Goal: Task Accomplishment & Management: Use online tool/utility

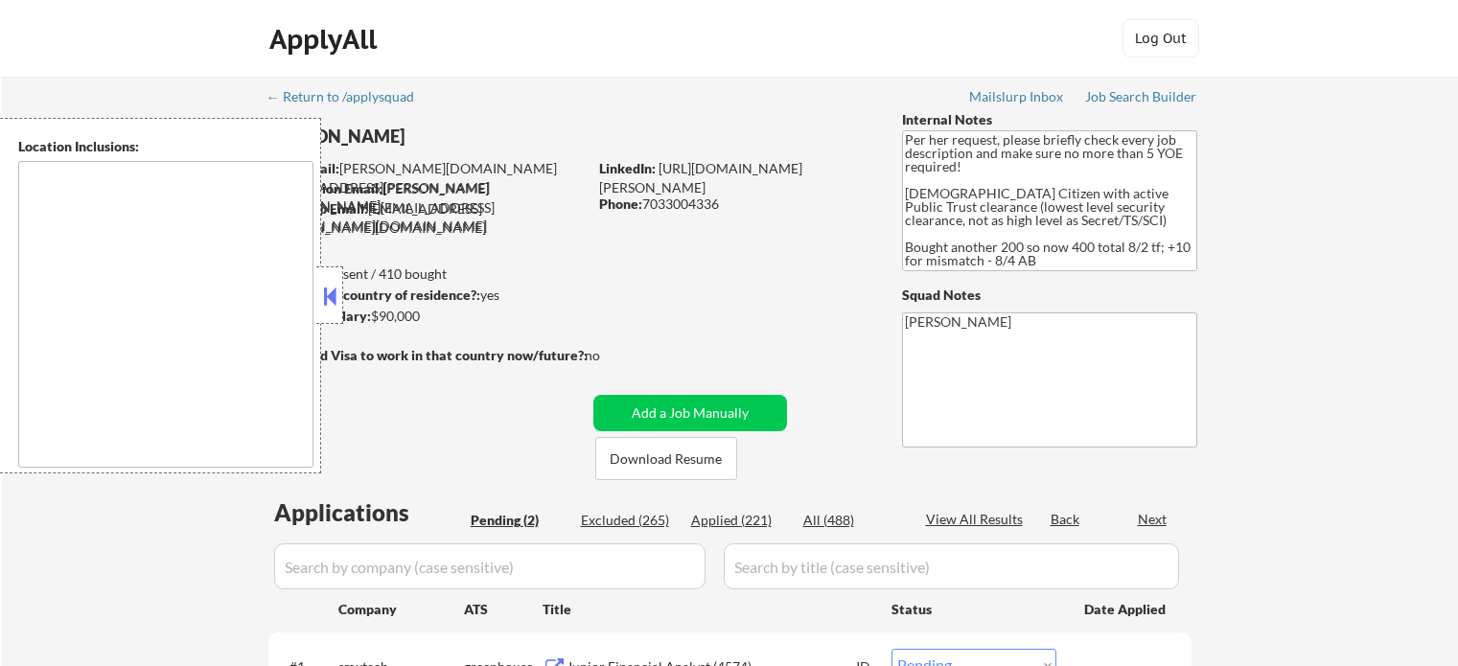
select select ""pending""
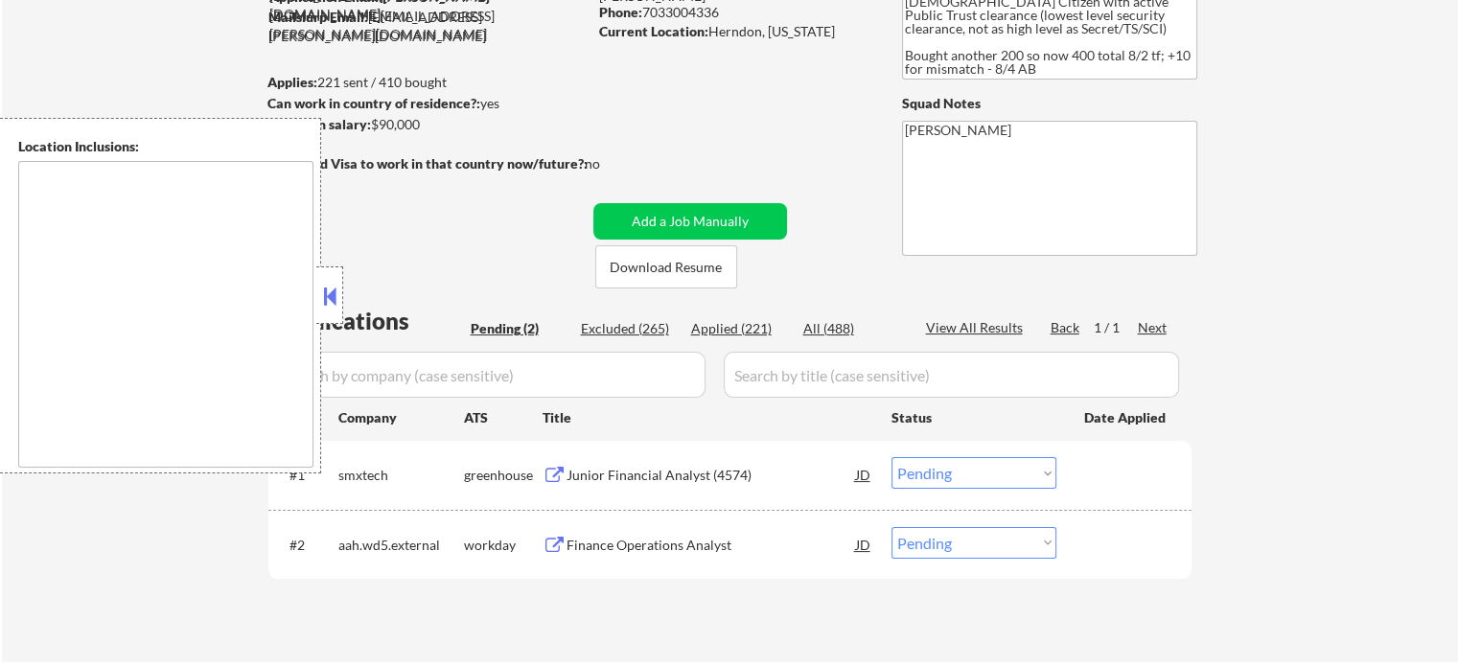
click at [326, 289] on button at bounding box center [329, 296] width 21 height 29
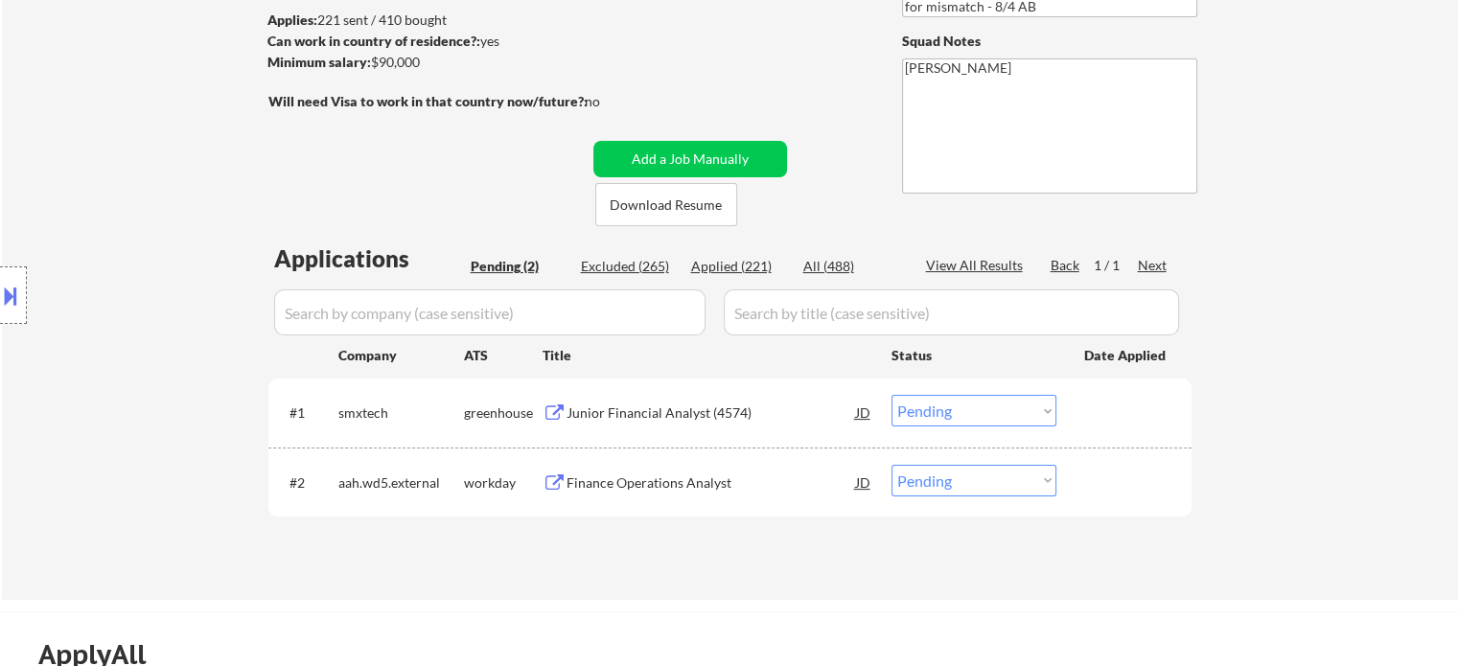
scroll to position [288, 0]
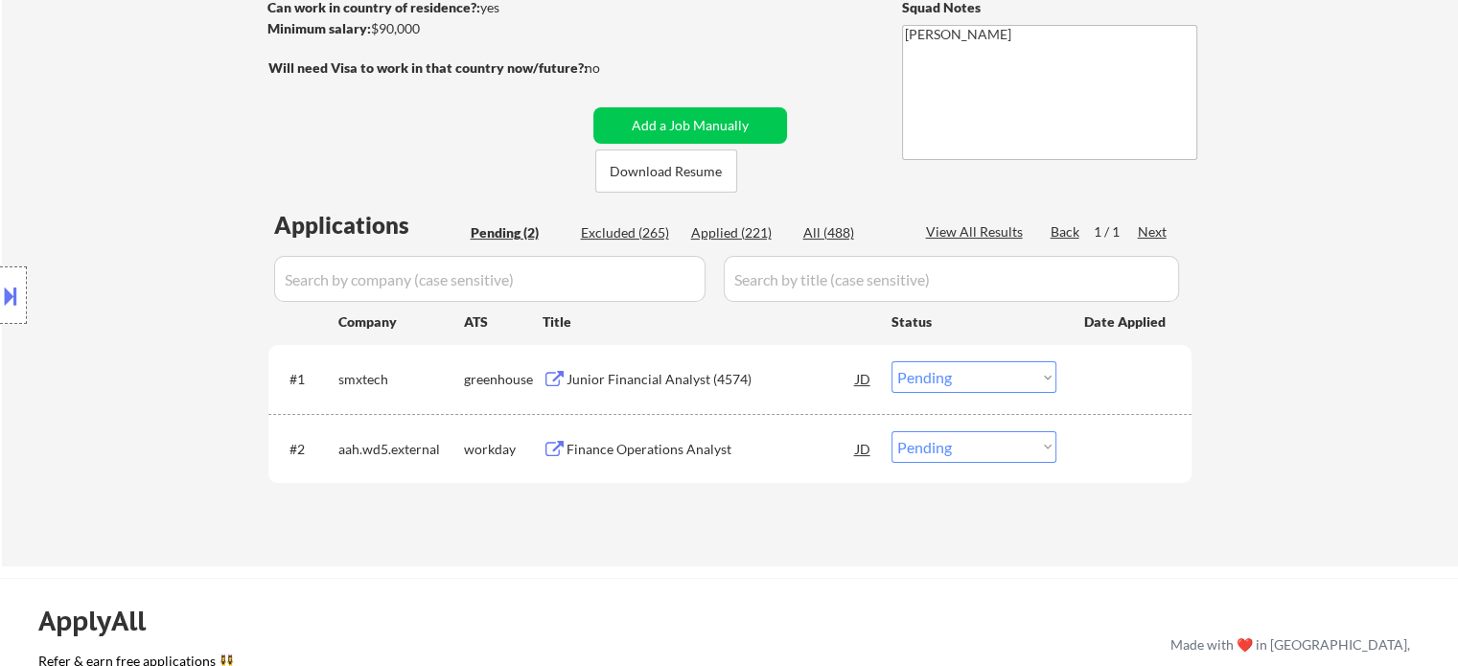
click at [652, 381] on div "Junior Financial Analyst (4574)" at bounding box center [711, 379] width 289 height 19
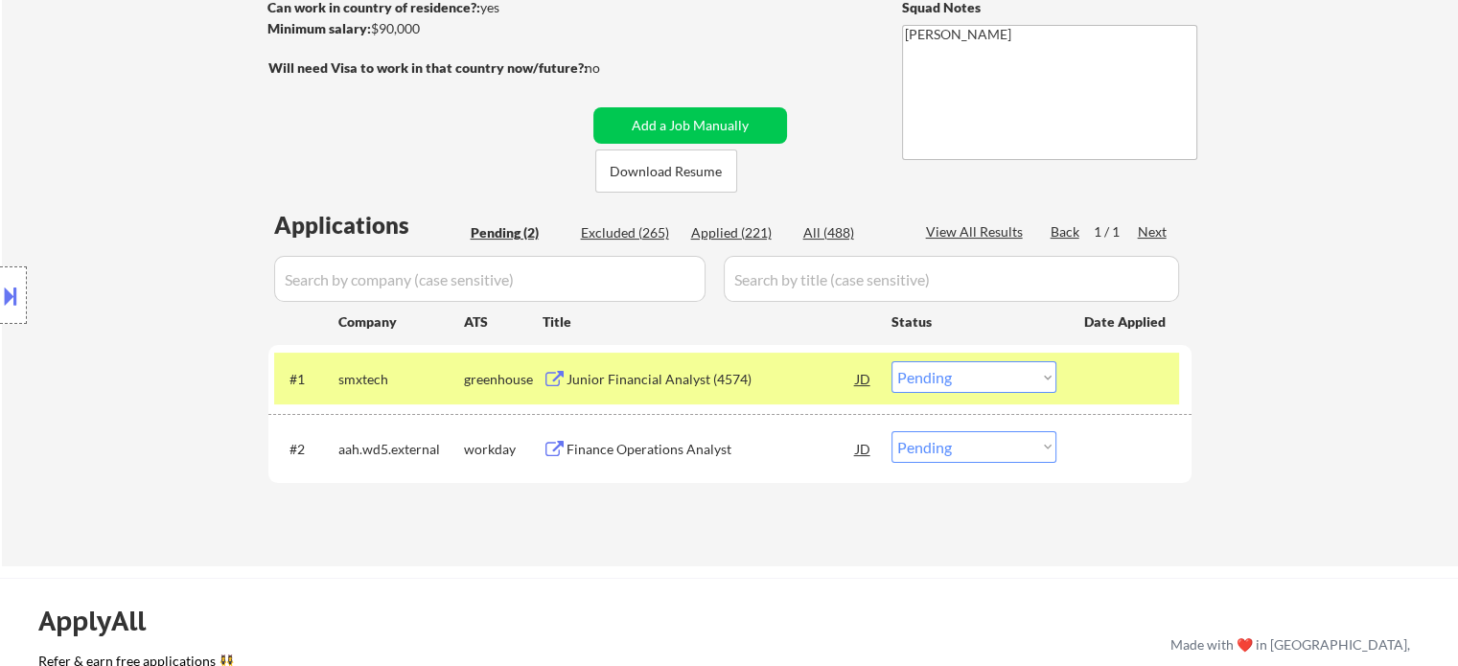
drag, startPoint x: 653, startPoint y: 449, endPoint x: 682, endPoint y: 489, distance: 50.0
click at [652, 449] on div "Finance Operations Analyst" at bounding box center [711, 449] width 289 height 19
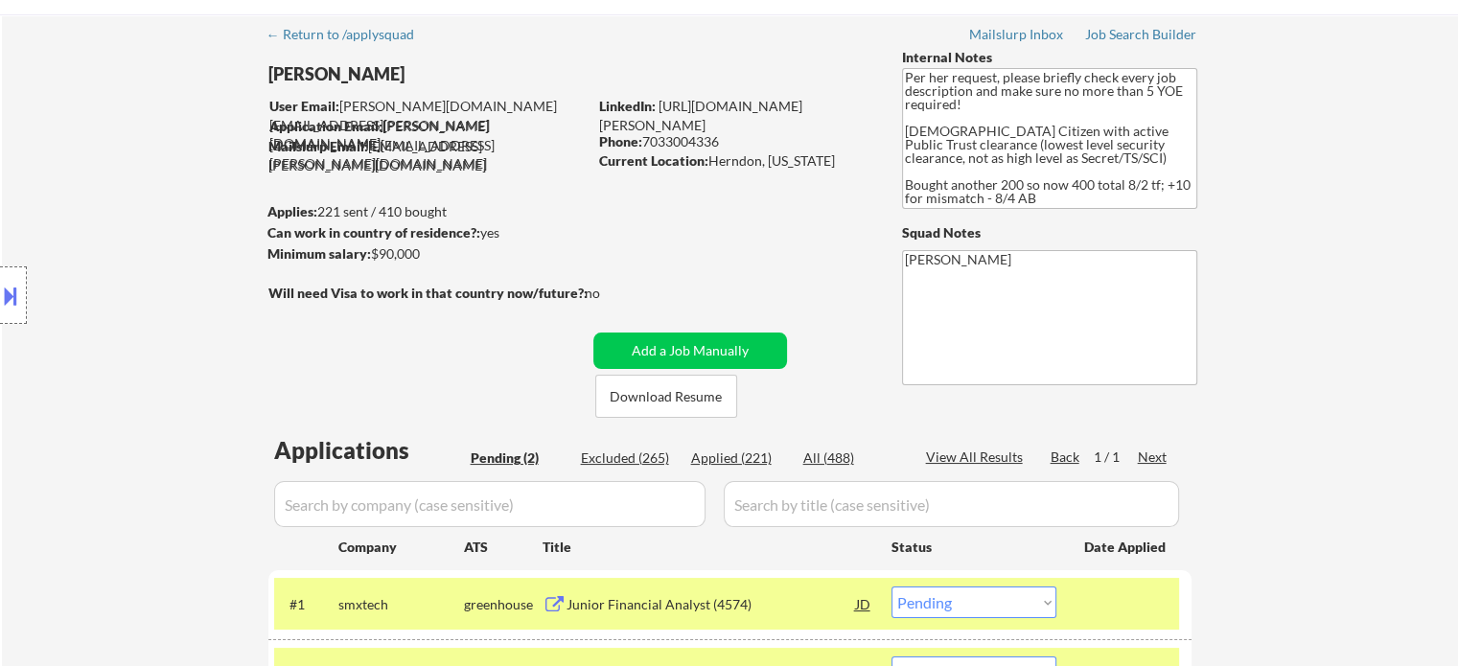
scroll to position [0, 0]
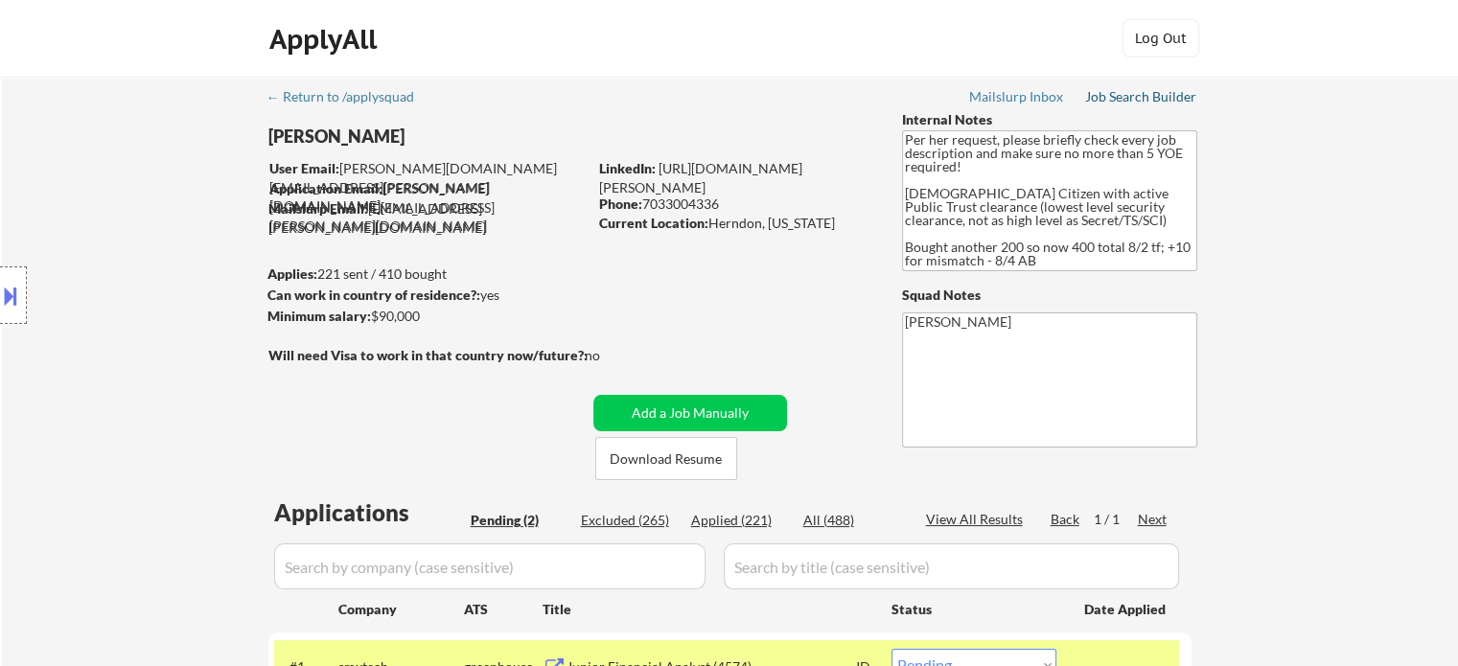
drag, startPoint x: 1148, startPoint y: 95, endPoint x: 1133, endPoint y: 118, distance: 27.6
click at [1147, 95] on div "Job Search Builder" at bounding box center [1141, 96] width 112 height 13
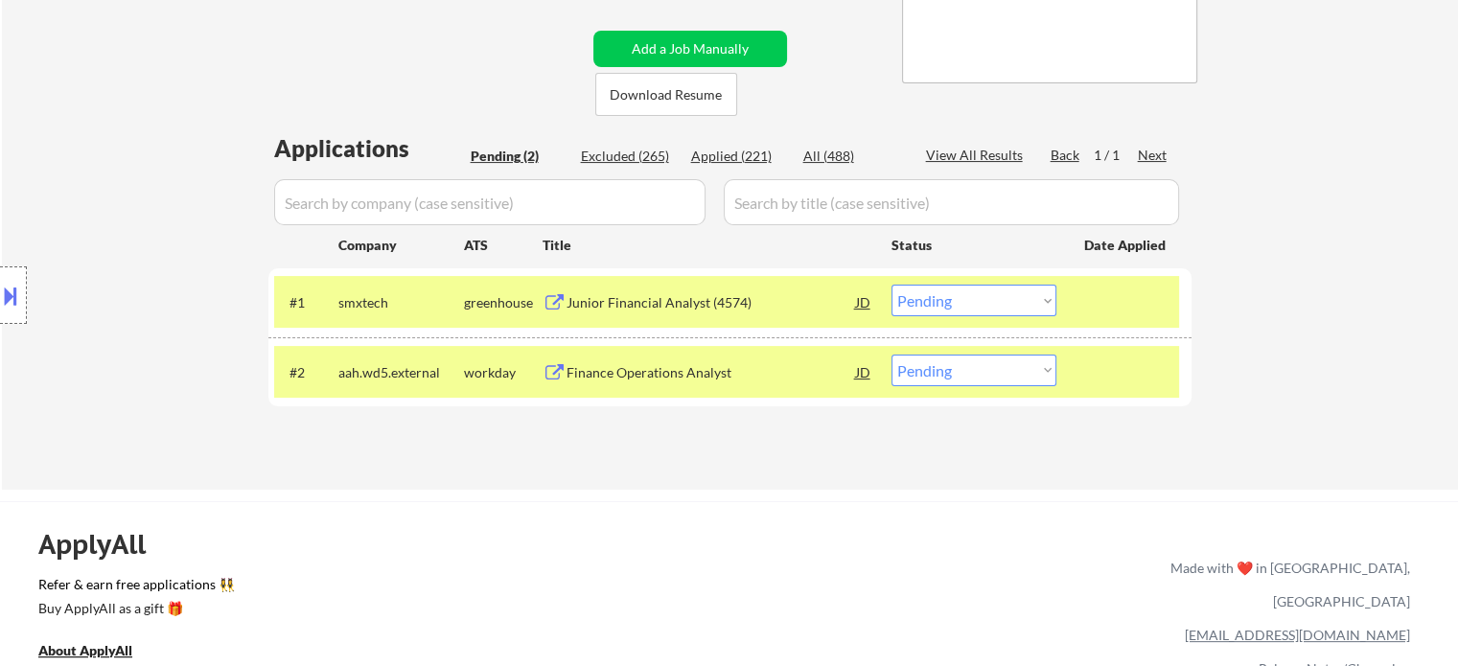
scroll to position [383, 0]
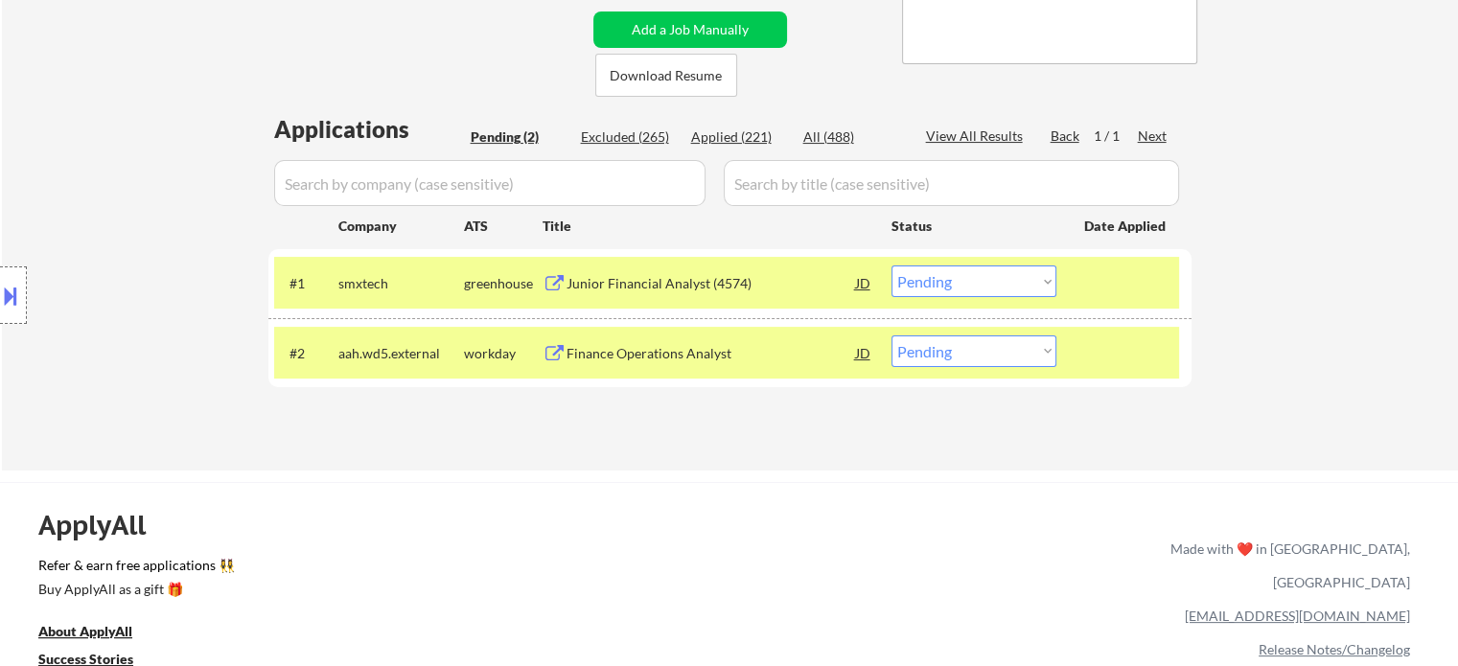
click at [27, 316] on div "Location Inclusions:" at bounding box center [171, 296] width 343 height 356
click at [13, 275] on div at bounding box center [13, 295] width 27 height 58
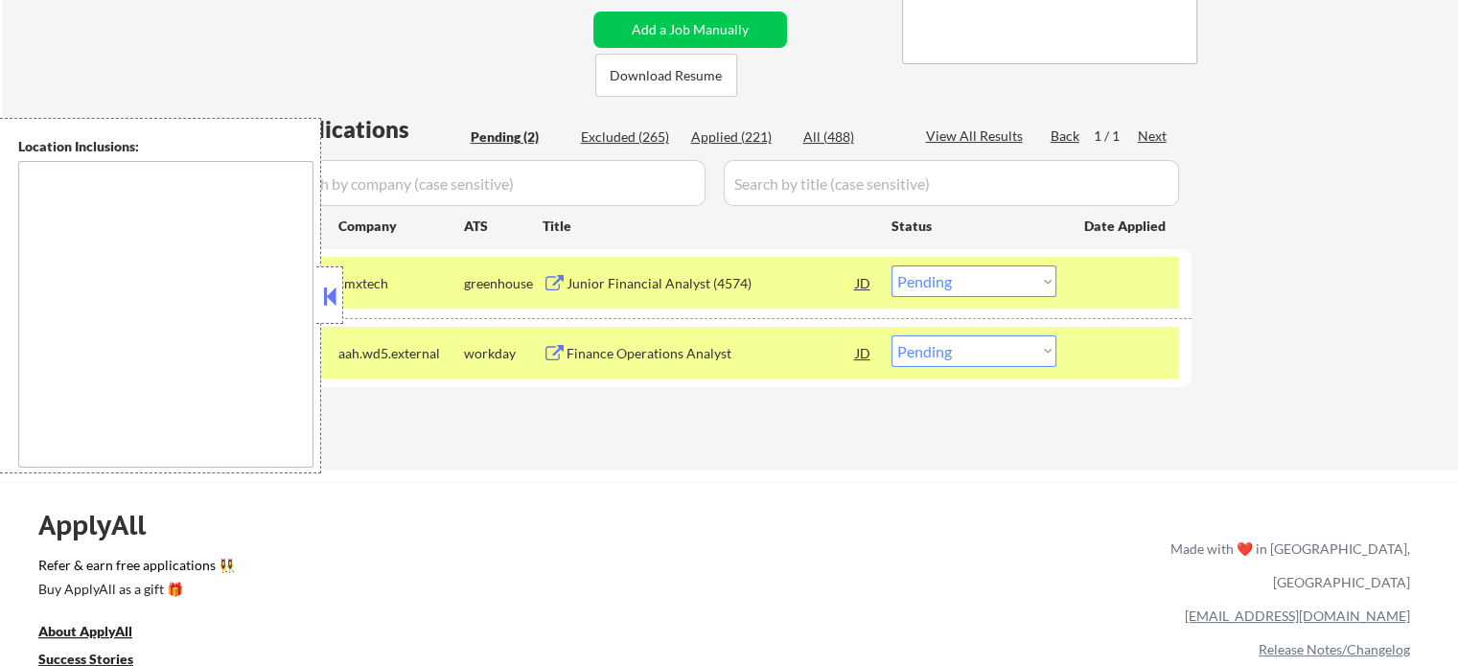
click at [334, 289] on button at bounding box center [329, 296] width 21 height 29
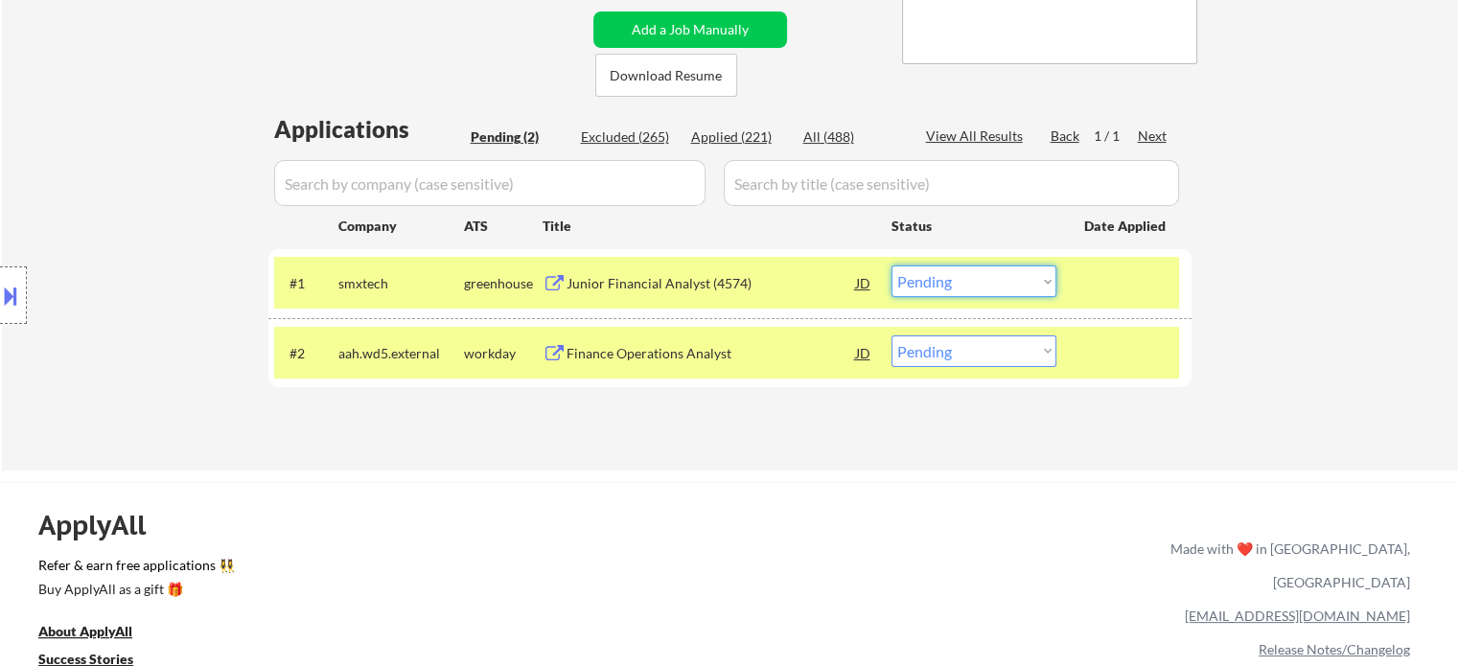
click at [971, 285] on select "Choose an option... Pending Applied Excluded (Questions) Excluded (Expired) Exc…" at bounding box center [973, 282] width 165 height 32
click at [891, 266] on select "Choose an option... Pending Applied Excluded (Questions) Excluded (Expired) Exc…" at bounding box center [973, 282] width 165 height 32
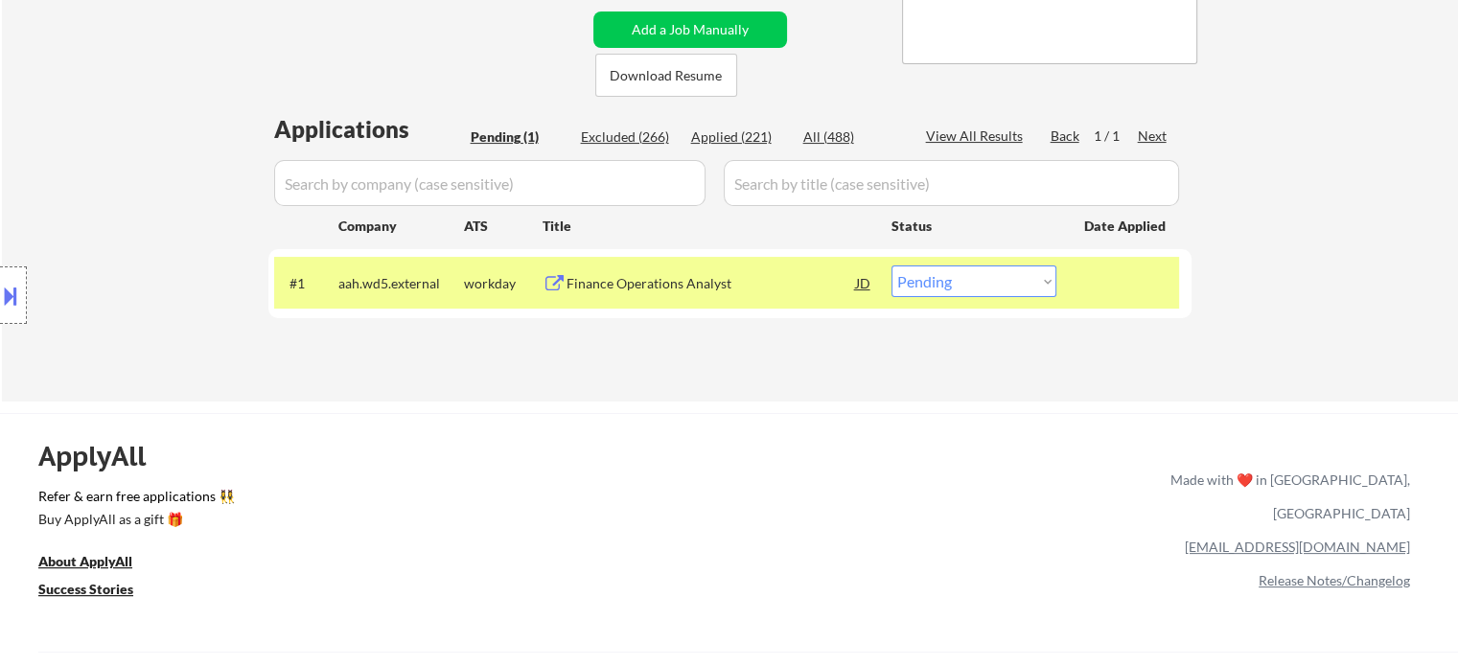
click at [967, 276] on select "Choose an option... Pending Applied Excluded (Questions) Excluded (Expired) Exc…" at bounding box center [973, 282] width 165 height 32
select select ""excluded__location_""
click at [891, 266] on select "Choose an option... Pending Applied Excluded (Questions) Excluded (Expired) Exc…" at bounding box center [973, 282] width 165 height 32
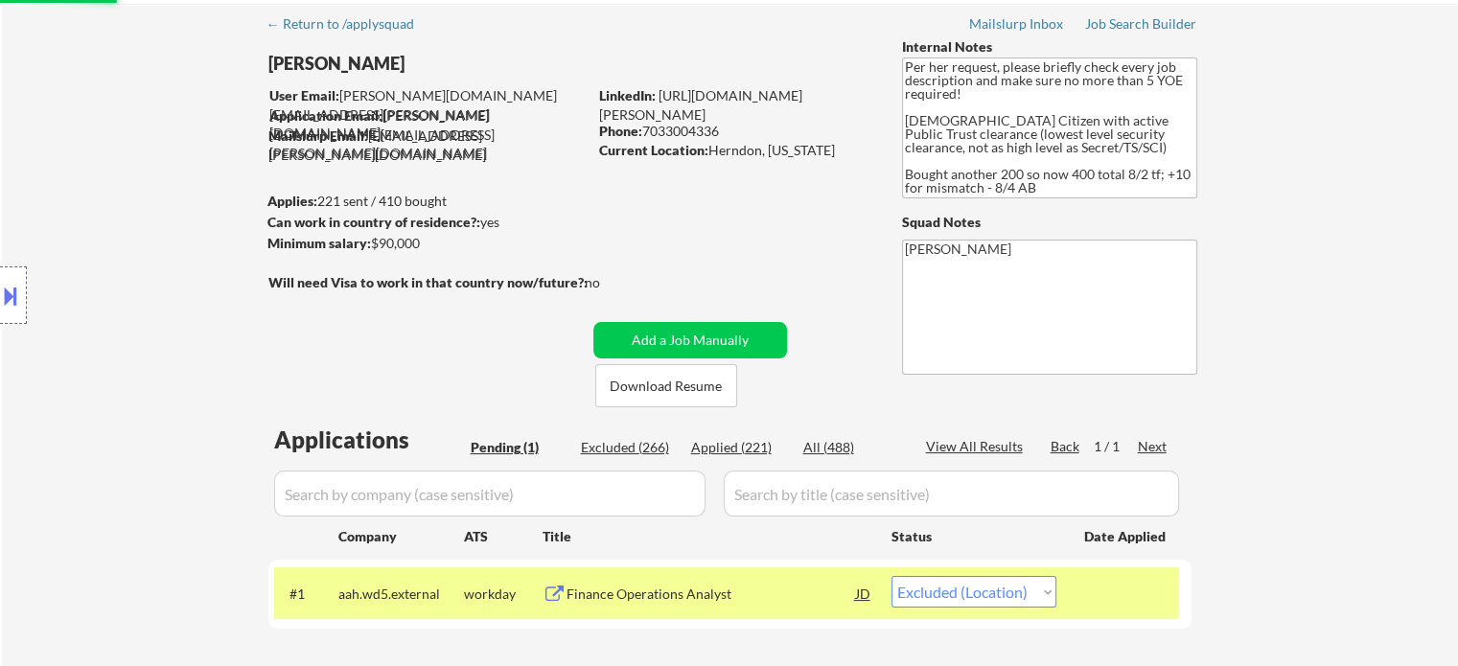
scroll to position [0, 0]
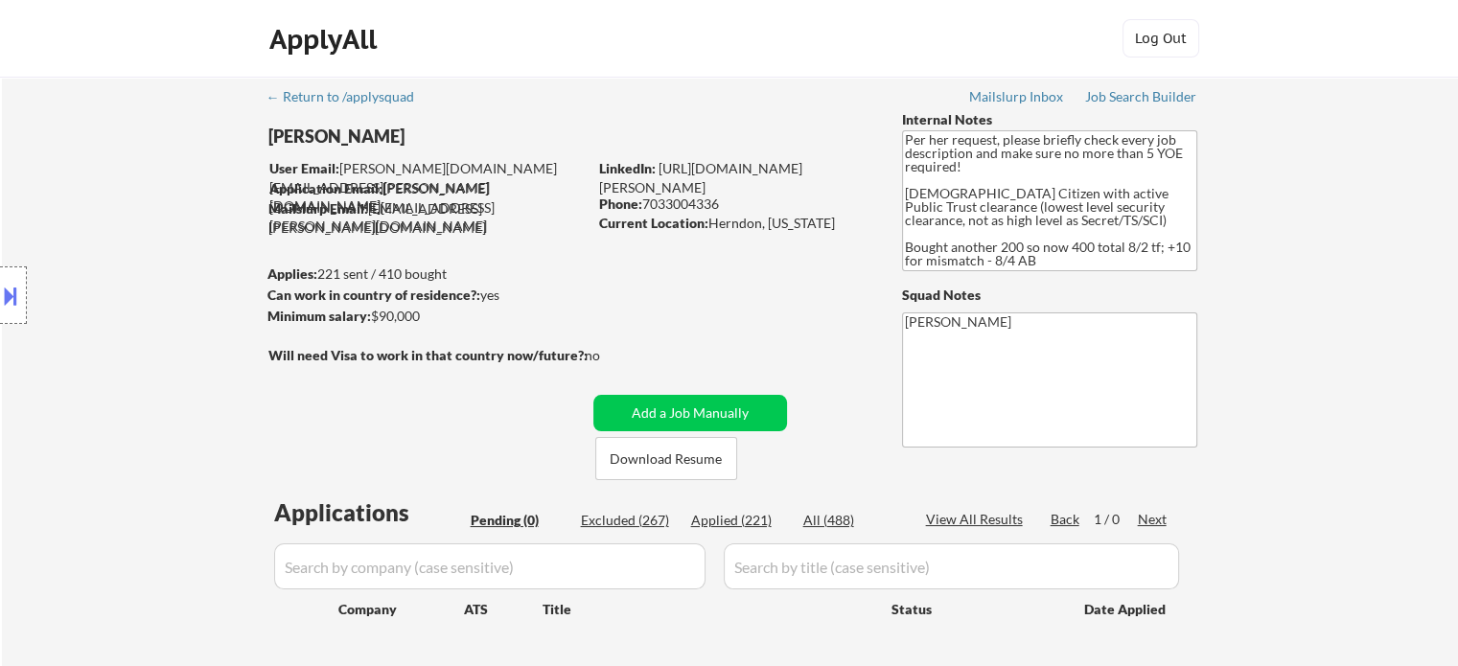
drag, startPoint x: 1359, startPoint y: 152, endPoint x: 1386, endPoint y: 13, distance: 141.6
click at [1359, 152] on div "← Return to /applysquad Mailslurp Inbox Job Search Builder [PERSON_NAME] User E…" at bounding box center [730, 396] width 1456 height 639
